Goal: Information Seeking & Learning: Learn about a topic

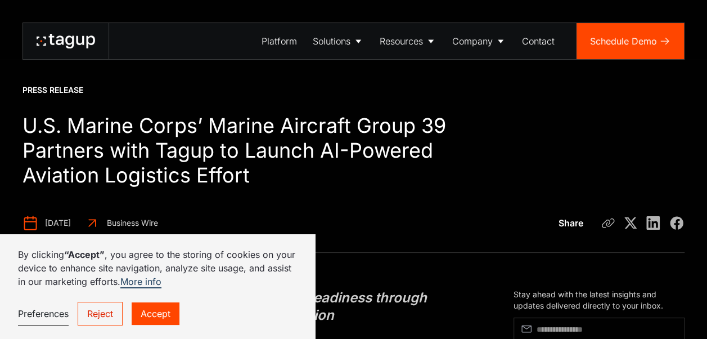
click at [167, 313] on link "Accept" at bounding box center [156, 313] width 48 height 23
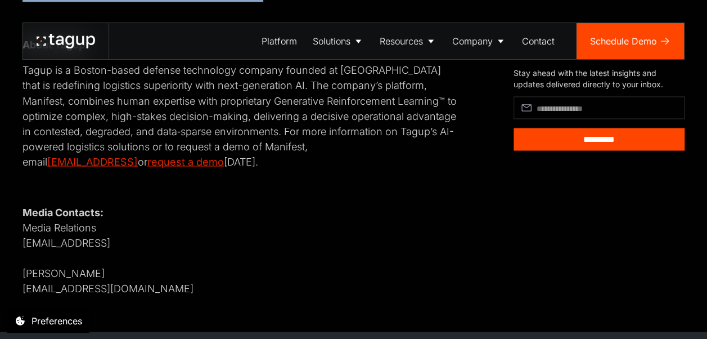
scroll to position [807, 0]
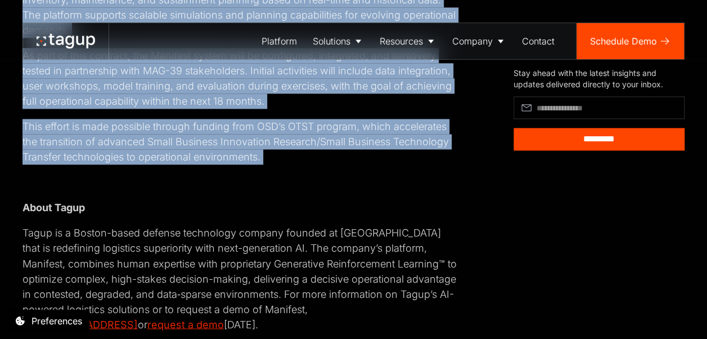
drag, startPoint x: 24, startPoint y: 123, endPoint x: 317, endPoint y: 154, distance: 294.9
click at [317, 154] on main "Press Release U.S. Marine Corps’ Marine Aircraft Group 39 Partners with Tagup t…" at bounding box center [353, 255] width 707 height 2124
copy main "U.S. Marine Corps’ Marine Aircraft Group 39 Partners with Tagup to Launch AI-Po…"
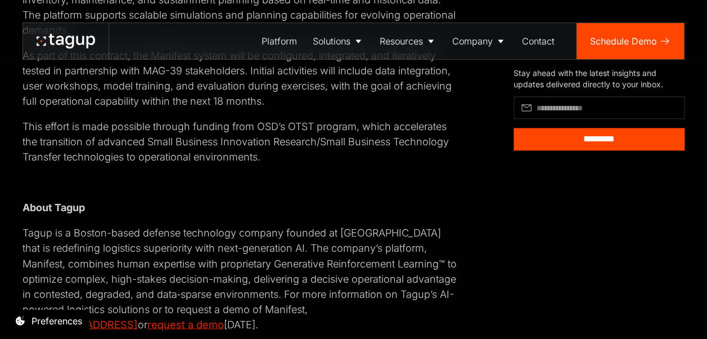
drag, startPoint x: 677, startPoint y: 212, endPoint x: 705, endPoint y: 185, distance: 39.4
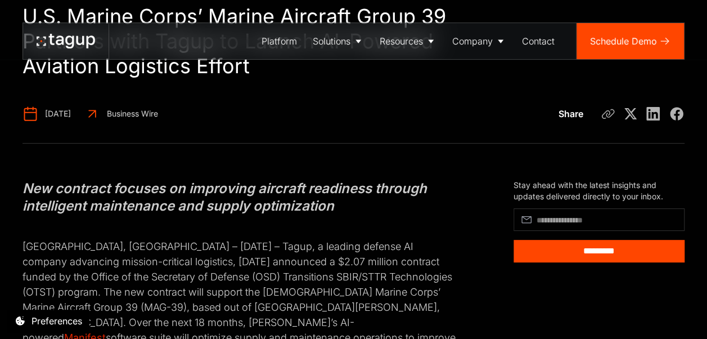
scroll to position [113, 0]
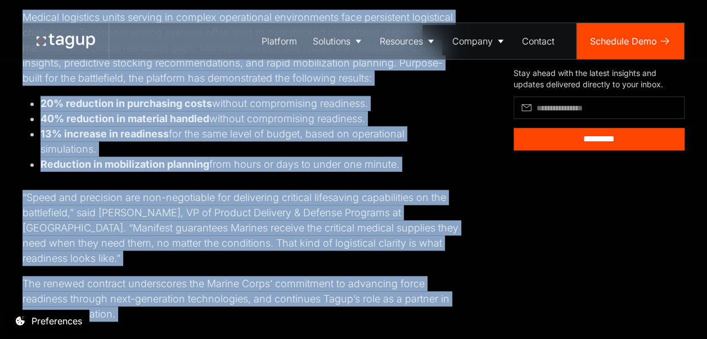
scroll to position [535, 0]
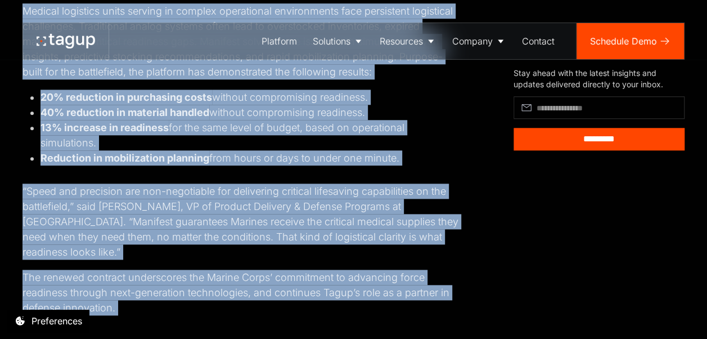
drag, startPoint x: 27, startPoint y: 121, endPoint x: 210, endPoint y: 323, distance: 272.9
copy main "L.I. Dolors Ametc Adipisc Elitseddo Eius Tempor Incididu utl Etdol’m AL-Enimadm…"
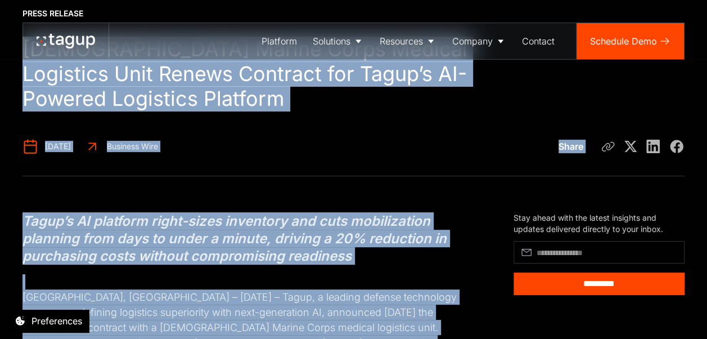
scroll to position [0, 0]
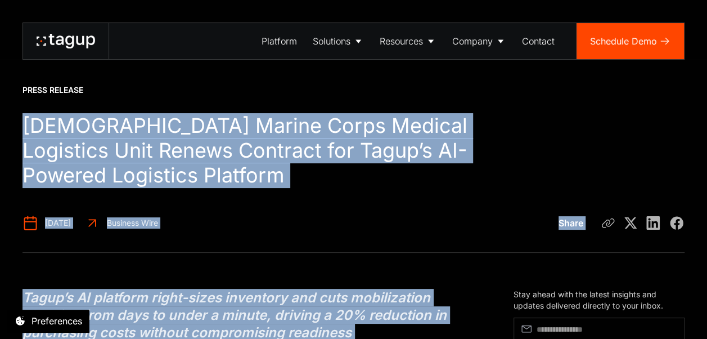
click at [298, 239] on div "Press Release [DEMOGRAPHIC_DATA] Marine Corps Medical Logistics Unit Renews Con…" at bounding box center [354, 126] width 662 height 252
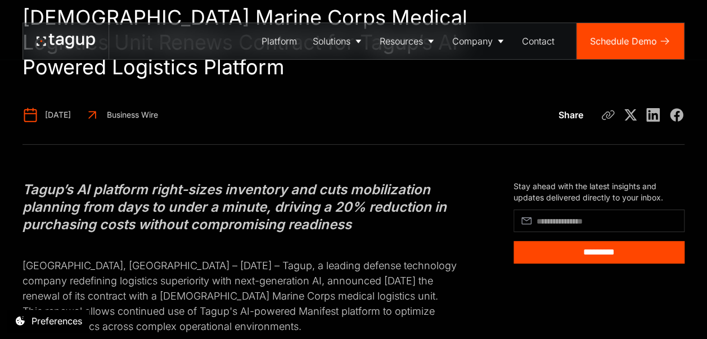
scroll to position [56, 0]
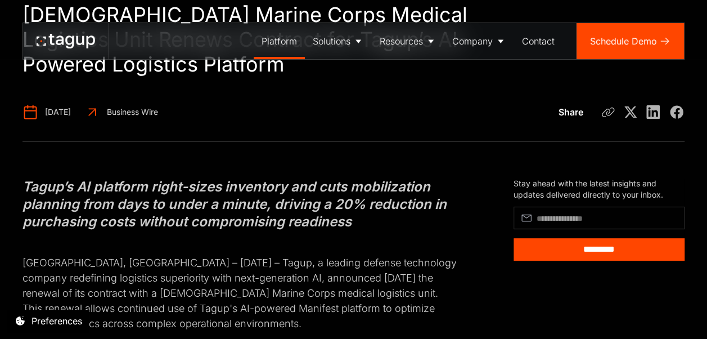
scroll to position [113, 0]
